Goal: Information Seeking & Learning: Check status

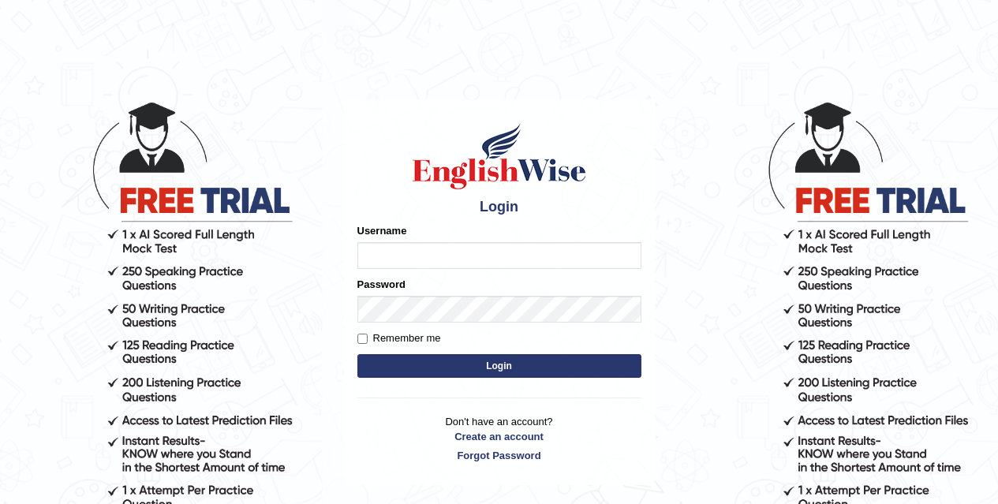
click at [461, 264] on input "Username" at bounding box center [500, 255] width 284 height 27
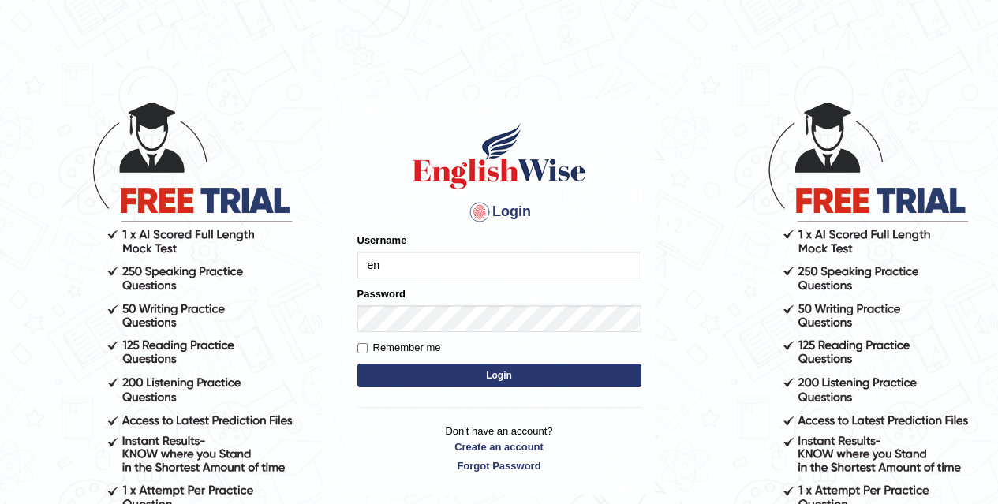
type input "e"
type input "taghreed_parramatta"
click at [362, 350] on input "Remember me" at bounding box center [363, 348] width 10 height 10
checkbox input "true"
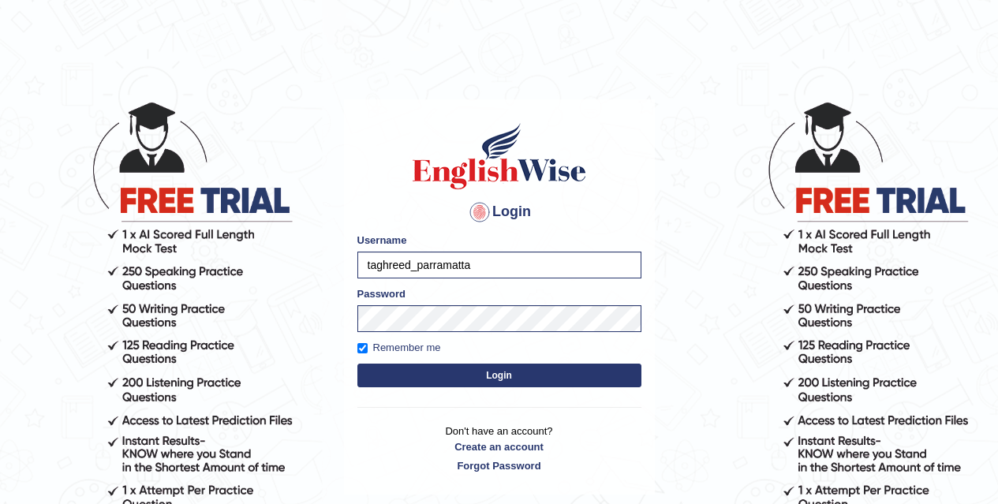
click at [384, 371] on button "Login" at bounding box center [500, 376] width 284 height 24
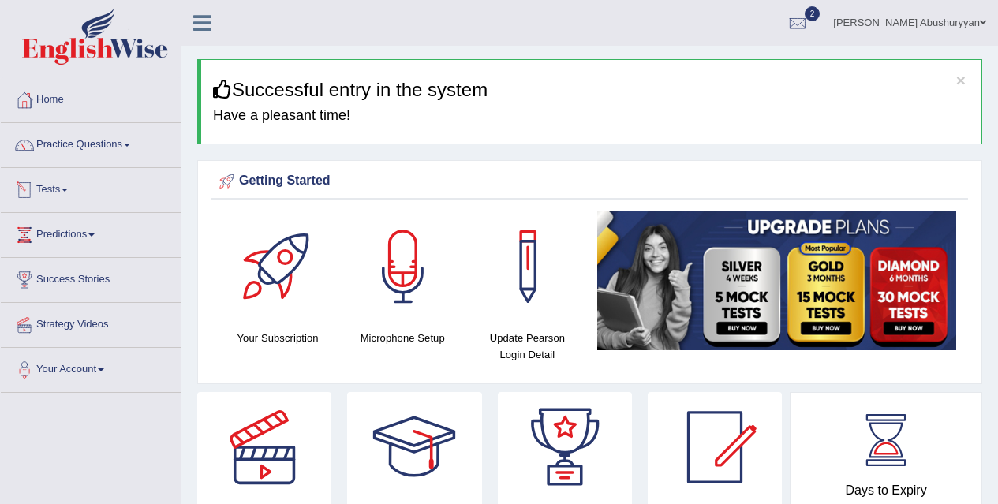
click at [74, 189] on link "Tests" at bounding box center [91, 187] width 180 height 39
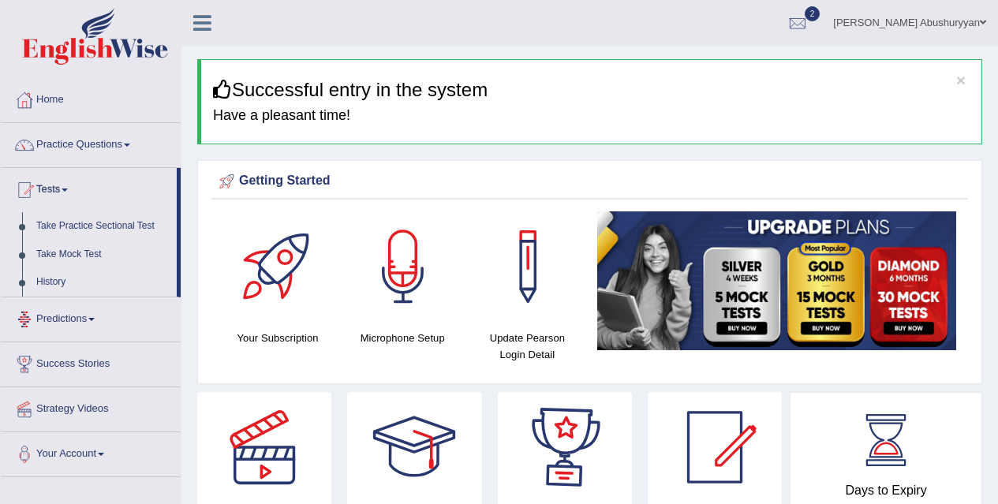
click at [54, 278] on link "History" at bounding box center [103, 282] width 148 height 28
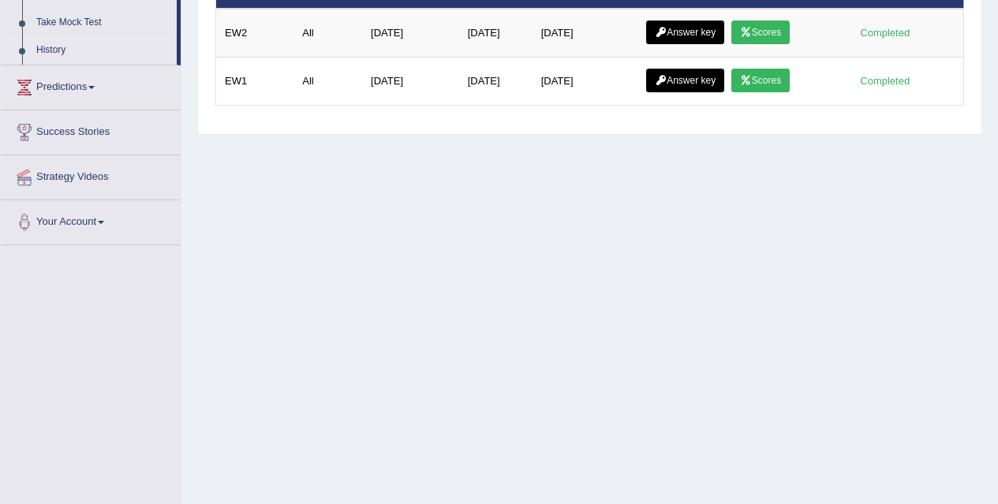
scroll to position [88, 0]
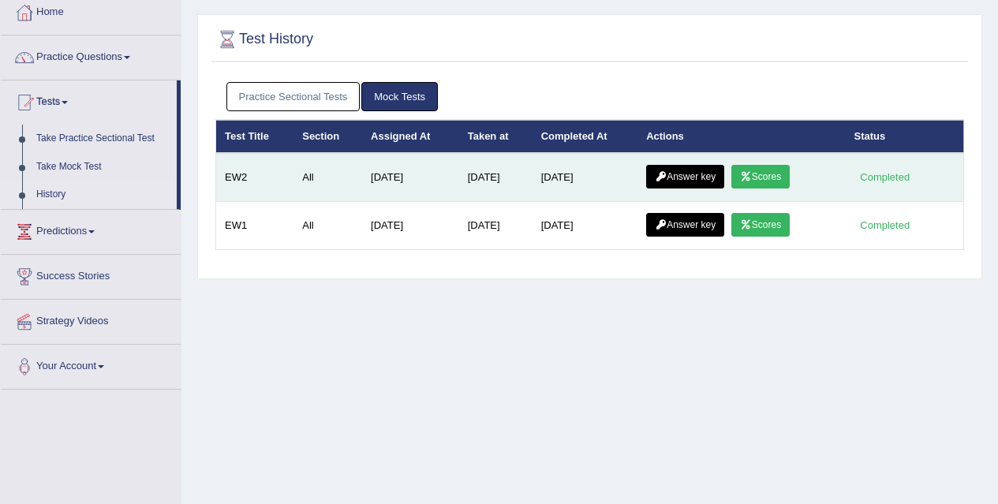
click at [687, 174] on link "Answer key" at bounding box center [685, 177] width 78 height 24
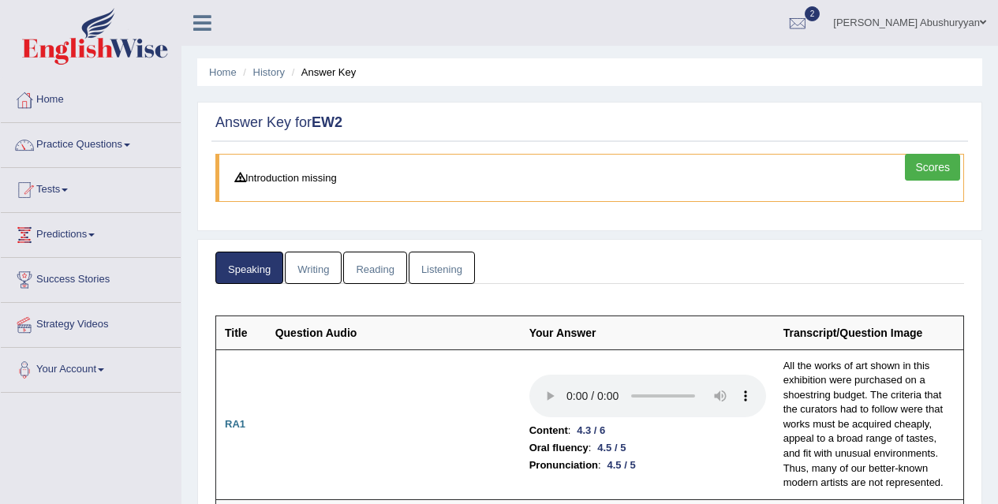
click at [377, 262] on link "Reading" at bounding box center [374, 268] width 63 height 32
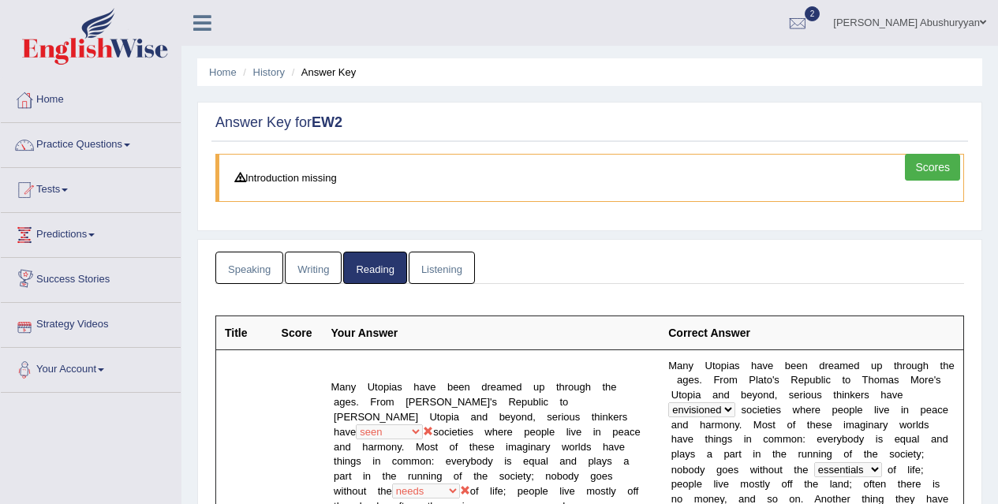
click at [434, 267] on link "Listening" at bounding box center [442, 268] width 66 height 32
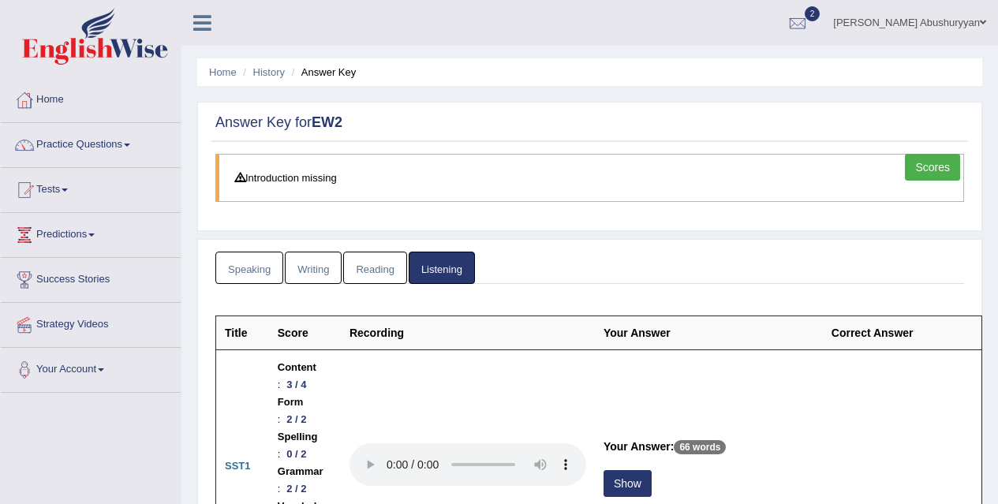
click at [324, 269] on link "Writing" at bounding box center [313, 268] width 57 height 32
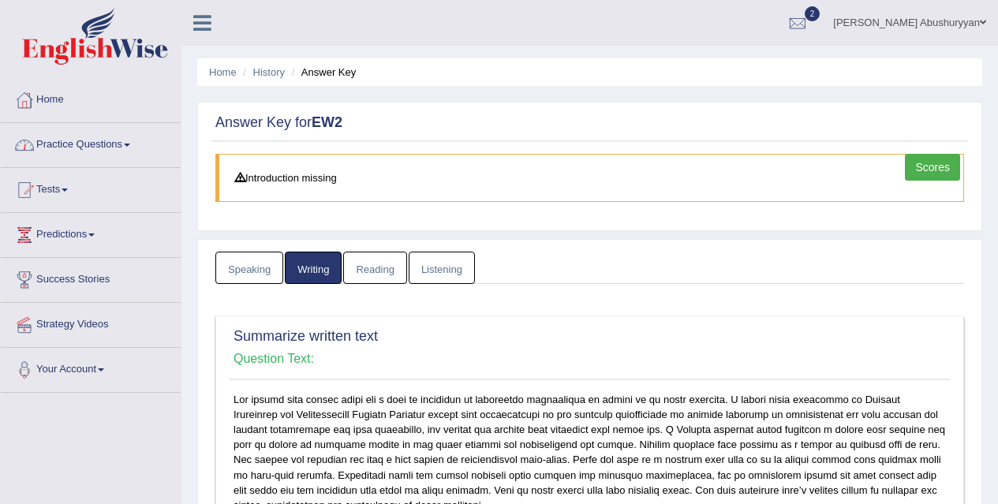
click at [62, 193] on link "Tests" at bounding box center [91, 187] width 180 height 39
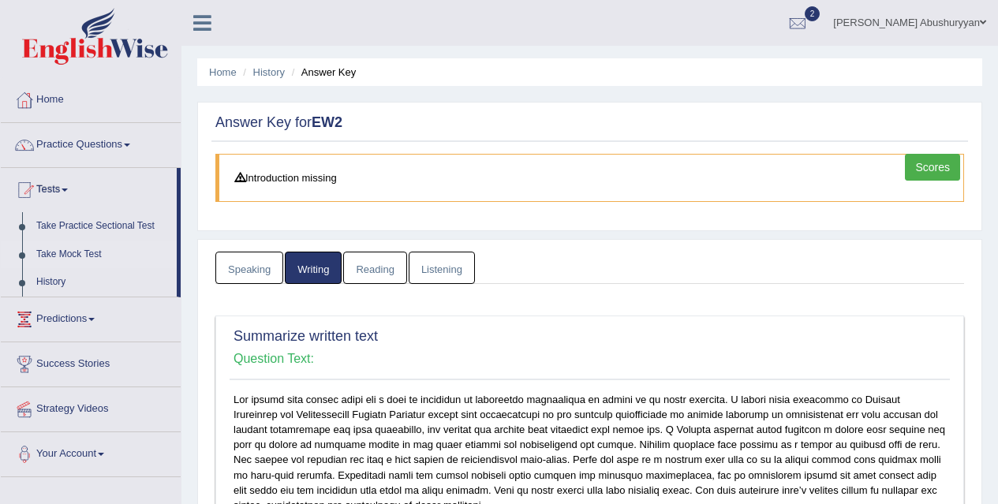
click at [63, 256] on link "Take Mock Test" at bounding box center [103, 255] width 148 height 28
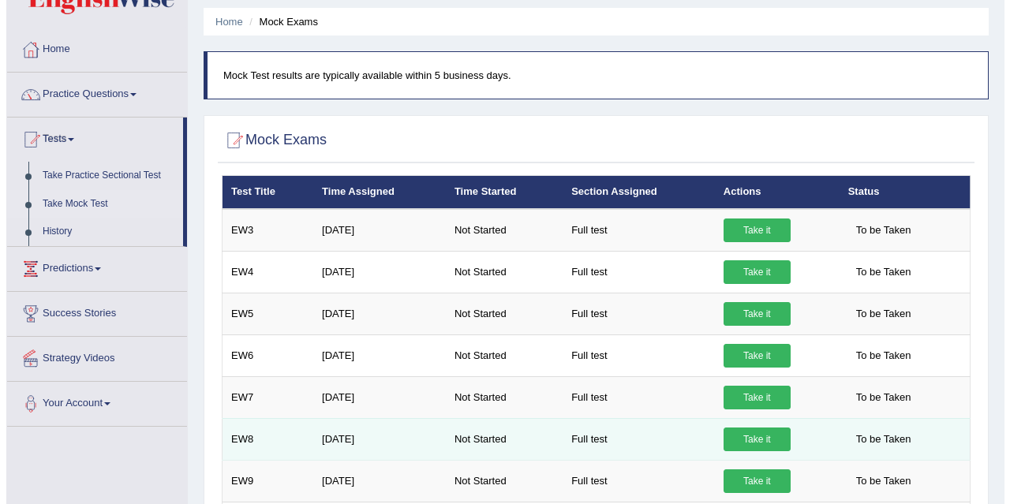
scroll to position [79, 0]
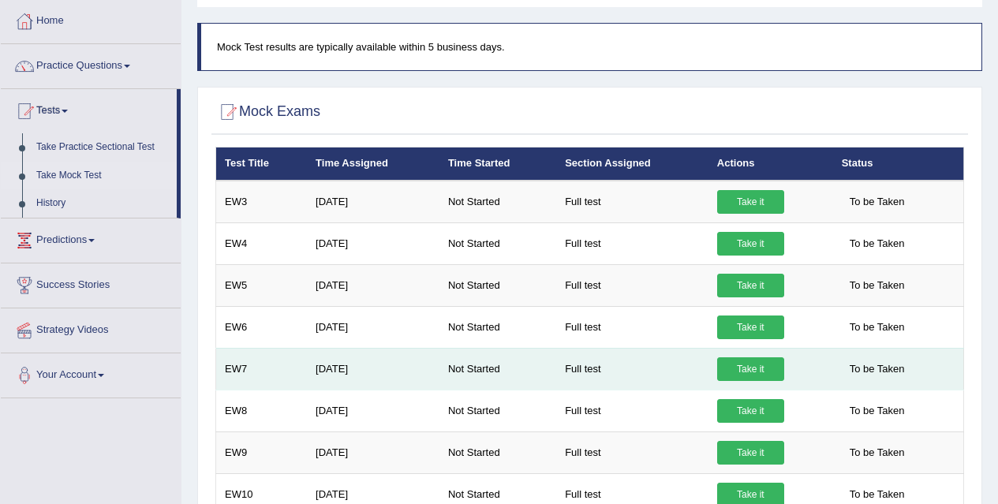
click at [736, 367] on link "Take it" at bounding box center [750, 370] width 67 height 24
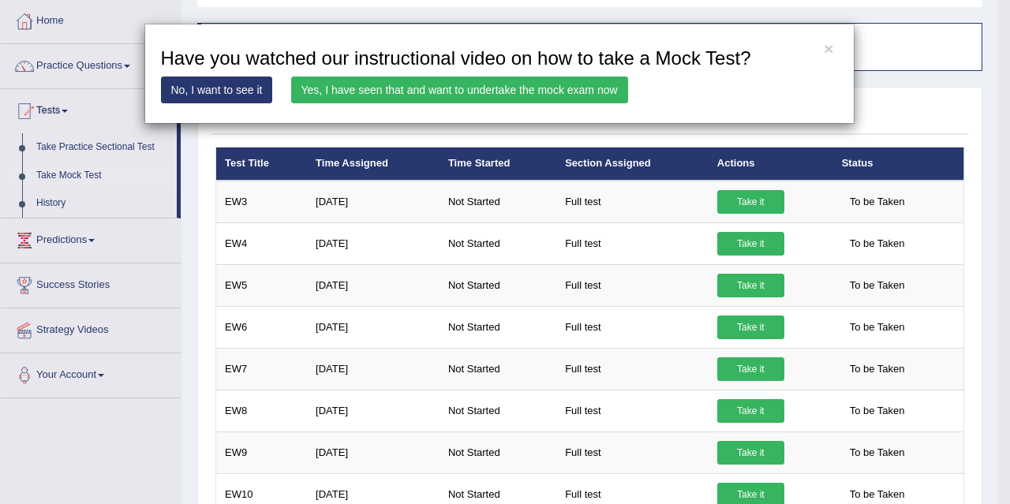
click at [491, 92] on link "Yes, I have seen that and want to undertake the mock exam now" at bounding box center [459, 90] width 337 height 27
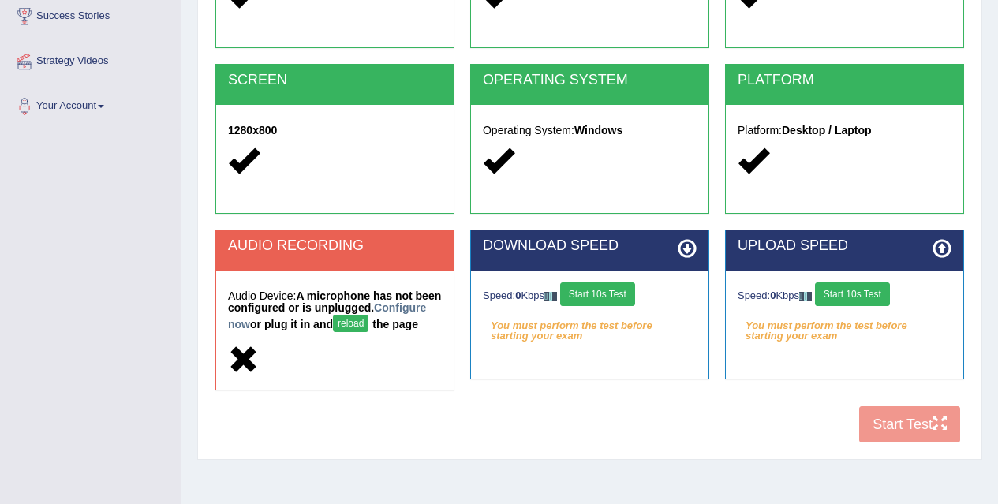
scroll to position [316, 0]
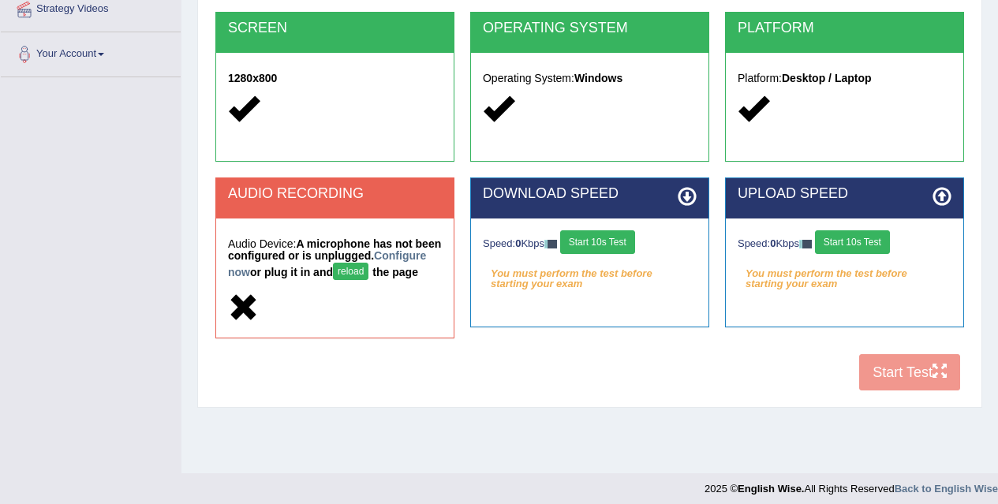
click at [605, 242] on button "Start 10s Test" at bounding box center [597, 242] width 75 height 24
click at [871, 240] on button "Start 10s Test" at bounding box center [852, 242] width 75 height 24
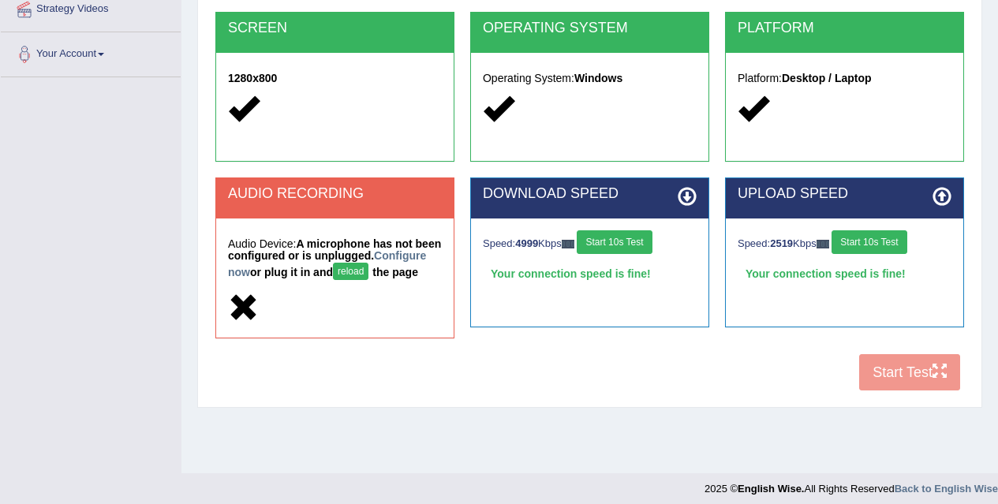
click at [369, 275] on button "reload" at bounding box center [351, 271] width 36 height 17
